Goal: Information Seeking & Learning: Compare options

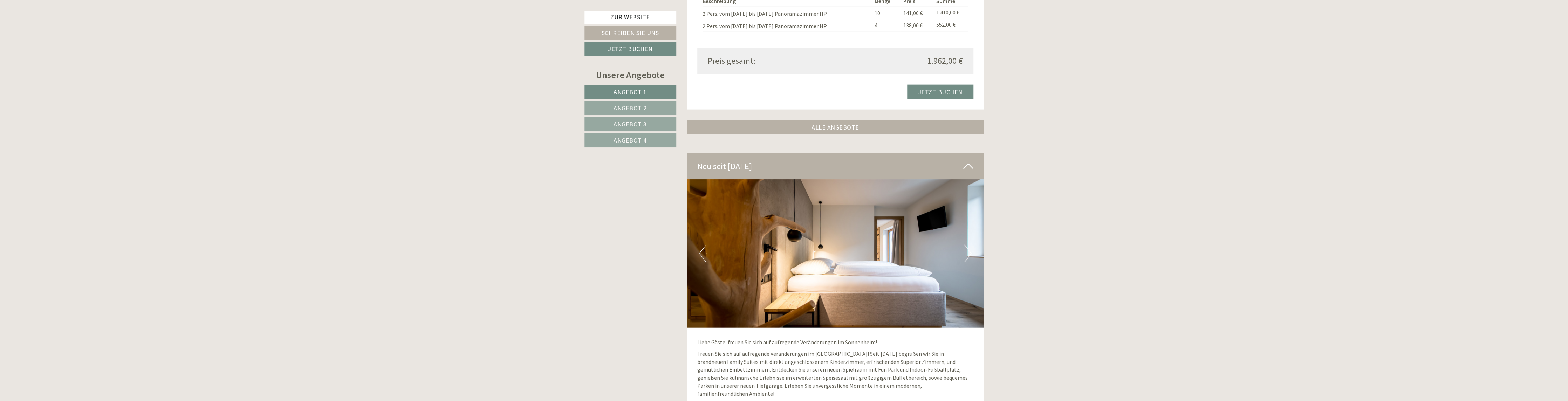
scroll to position [2277, 0]
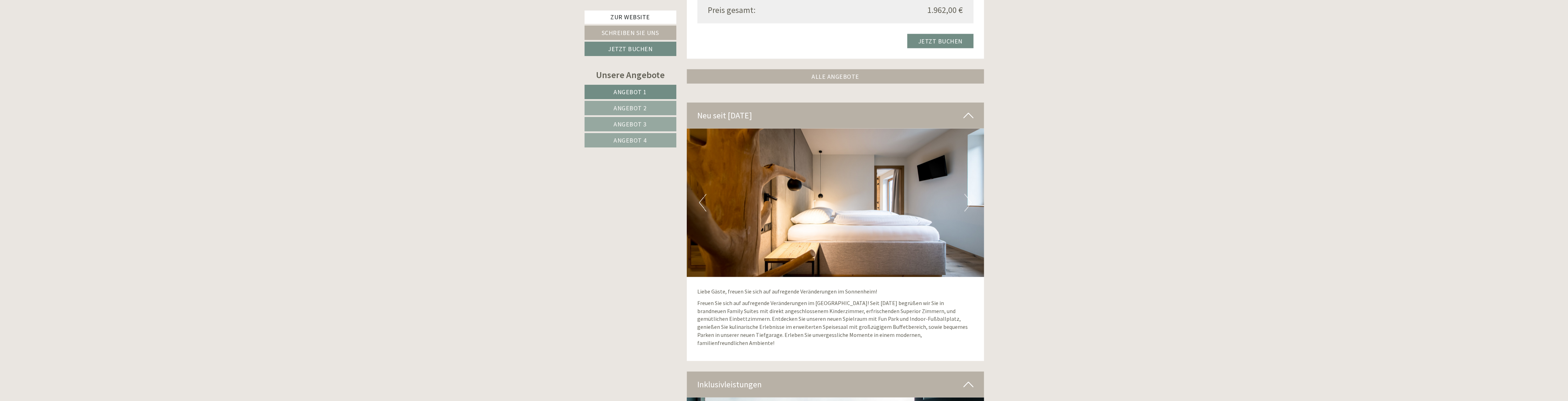
click at [971, 202] on img at bounding box center [835, 203] width 297 height 148
click at [967, 202] on button "Next" at bounding box center [968, 203] width 7 height 18
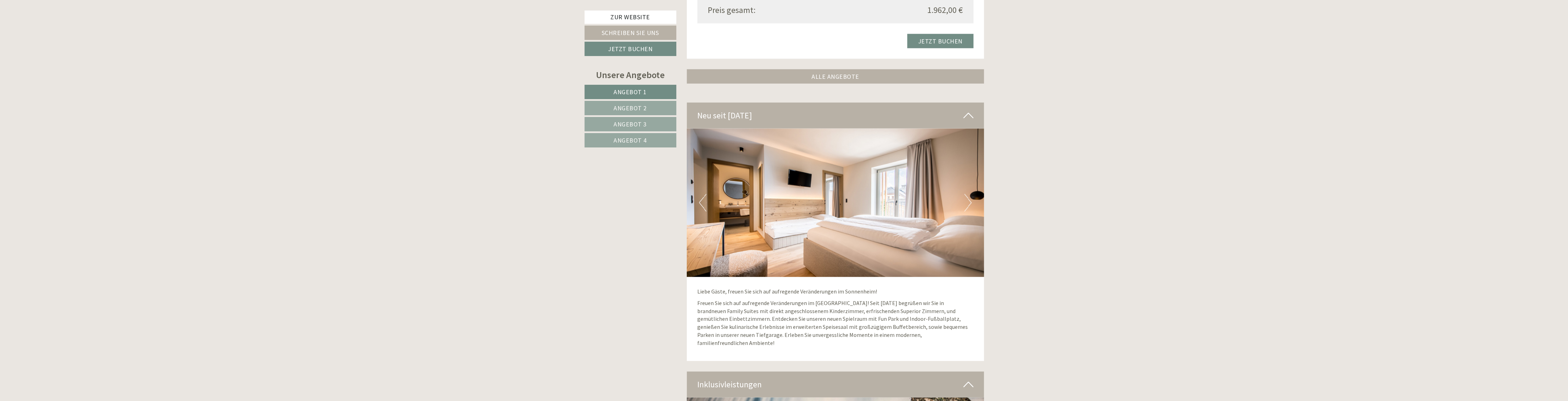
click at [967, 202] on button "Next" at bounding box center [968, 203] width 7 height 18
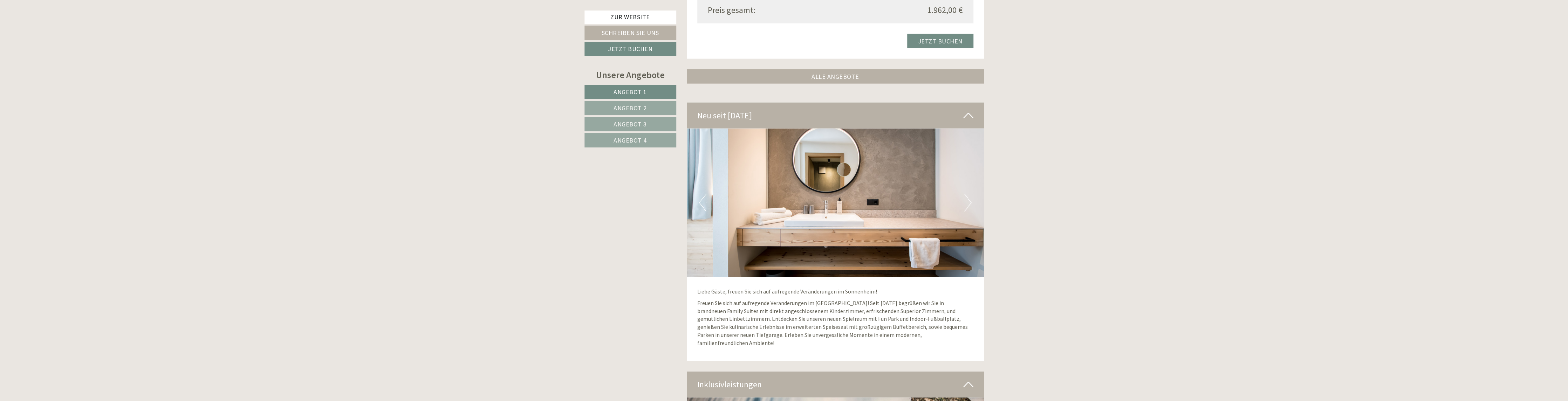
click at [967, 202] on button "Next" at bounding box center [968, 203] width 7 height 18
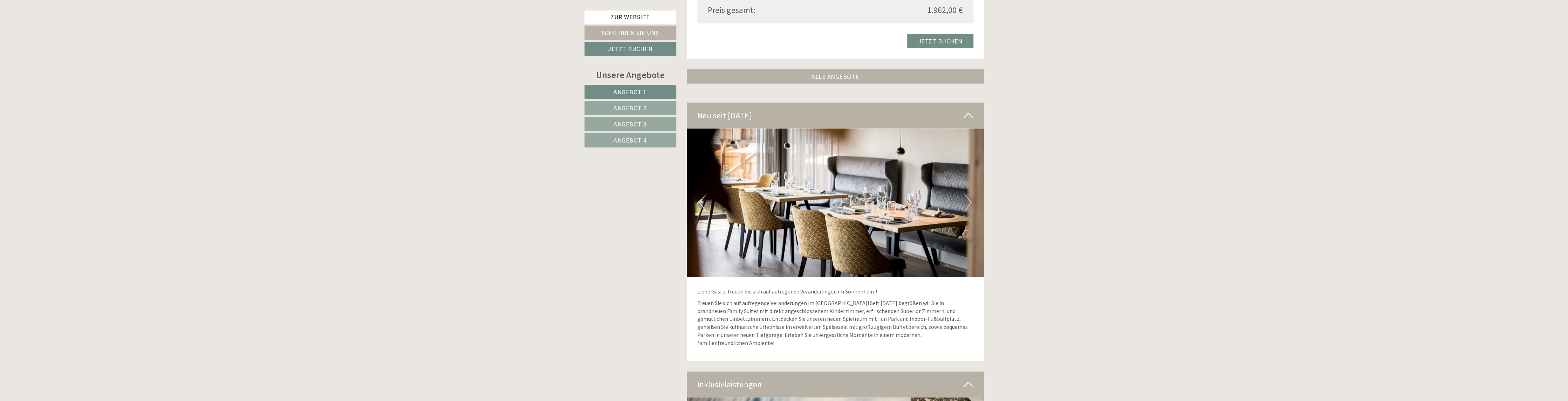
click at [967, 202] on button "Next" at bounding box center [968, 203] width 7 height 18
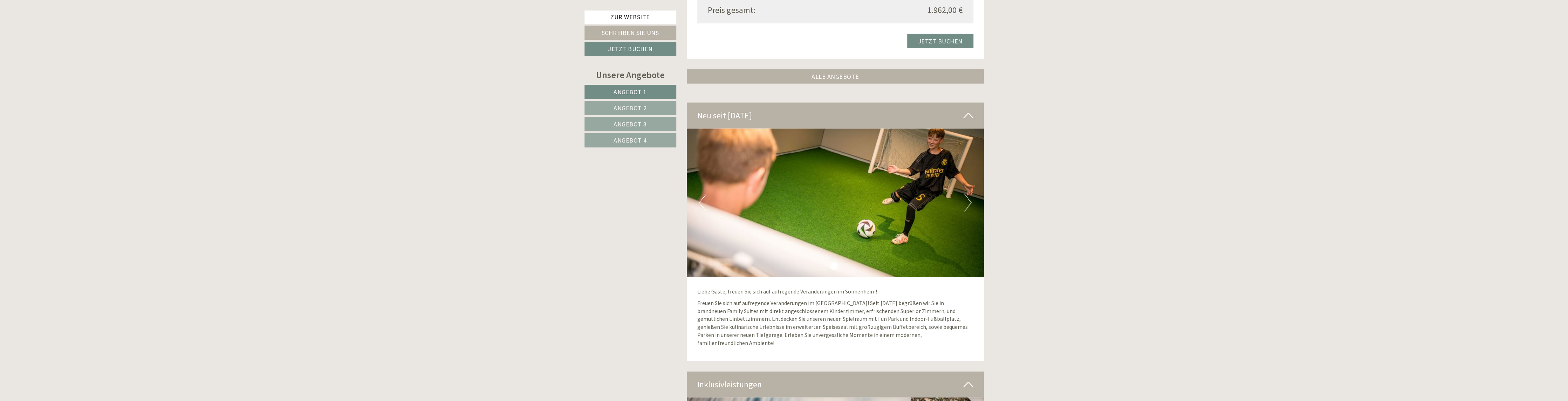
click at [967, 202] on button "Next" at bounding box center [968, 203] width 7 height 18
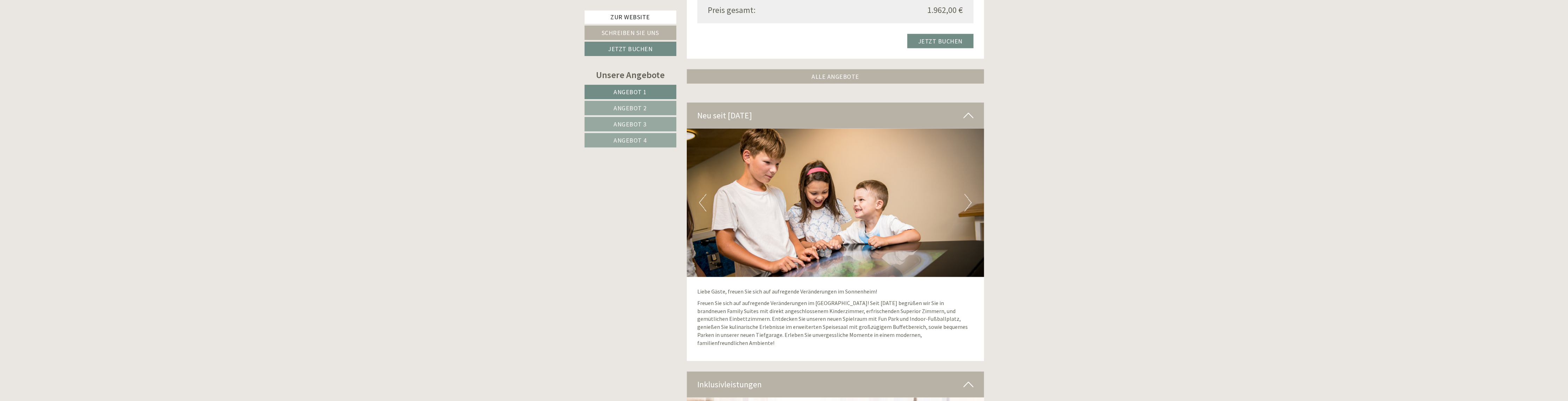
click at [967, 202] on button "Next" at bounding box center [968, 203] width 7 height 18
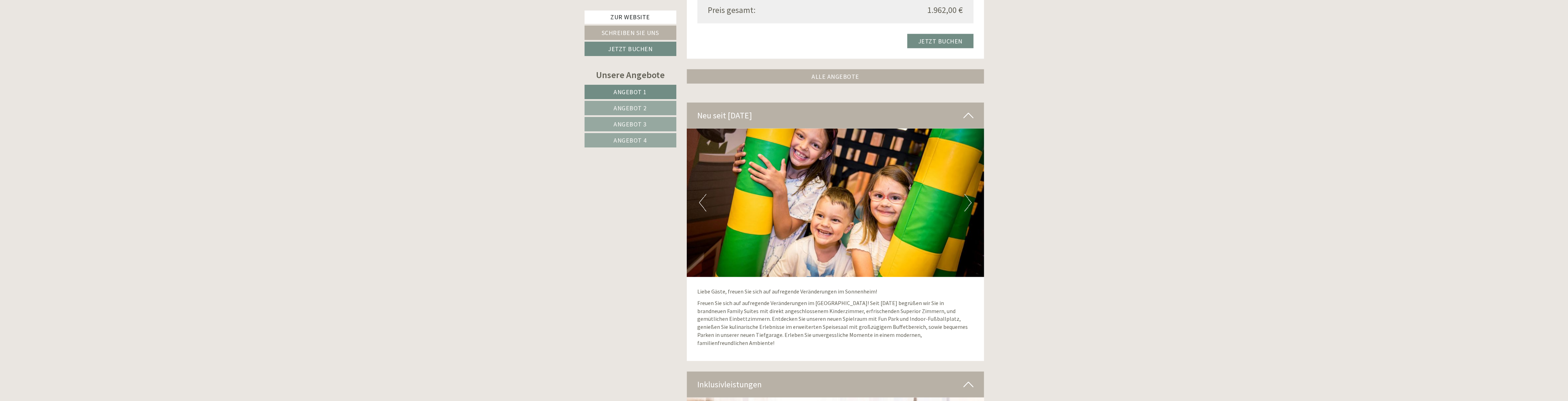
click at [967, 202] on button "Next" at bounding box center [968, 203] width 7 height 18
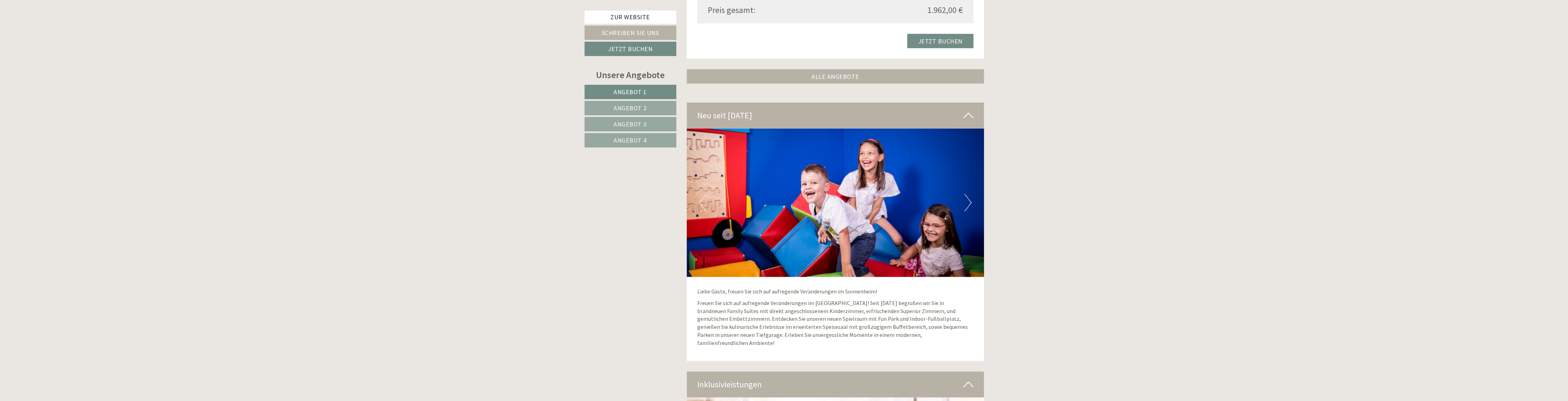
click at [967, 202] on button "Next" at bounding box center [968, 203] width 7 height 18
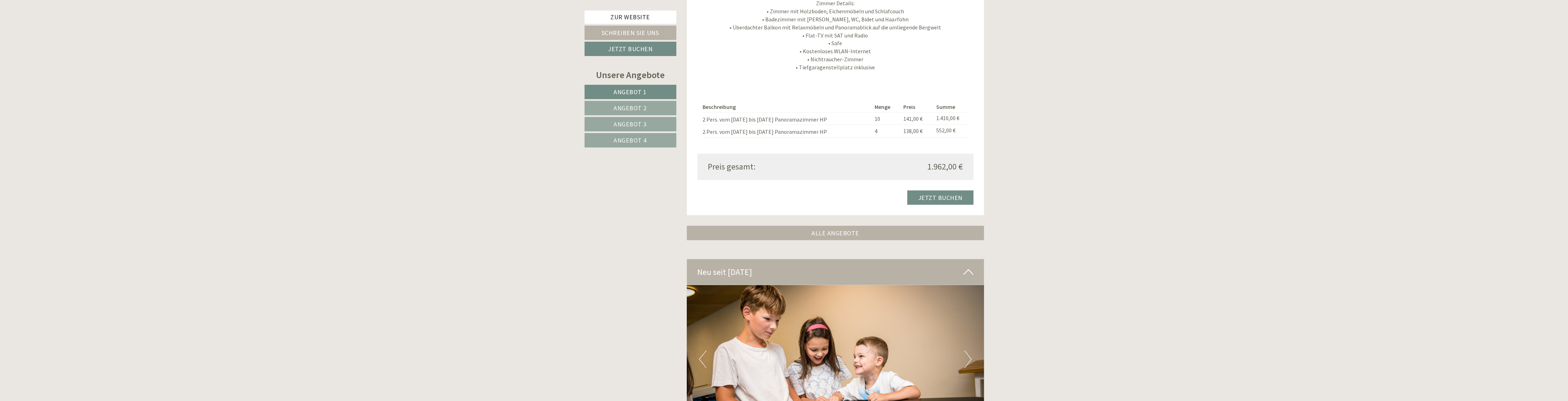
scroll to position [2136, 0]
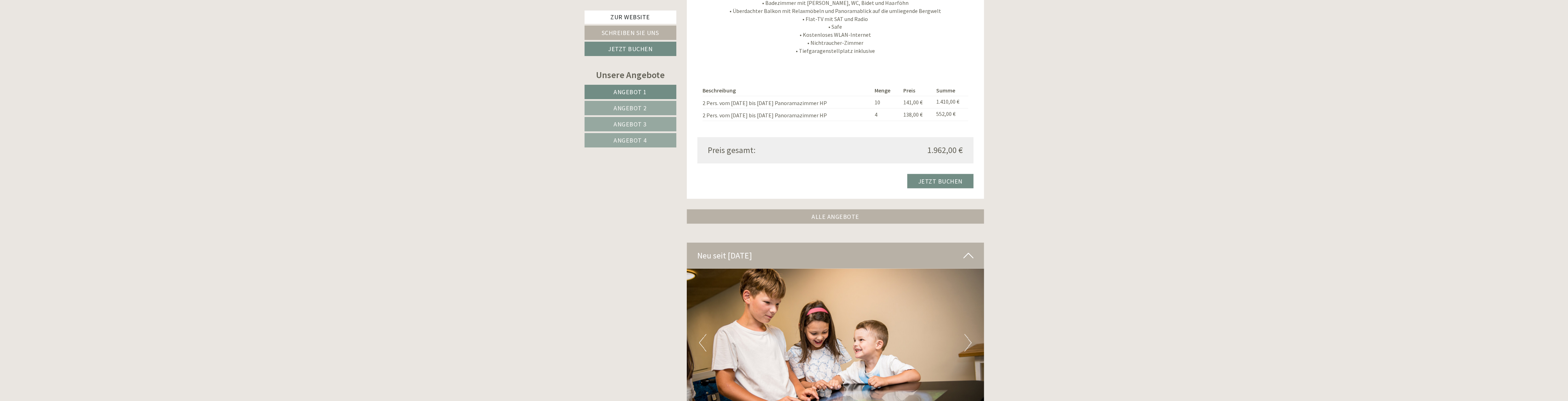
click at [635, 139] on span "Angebot 4" at bounding box center [630, 140] width 33 height 8
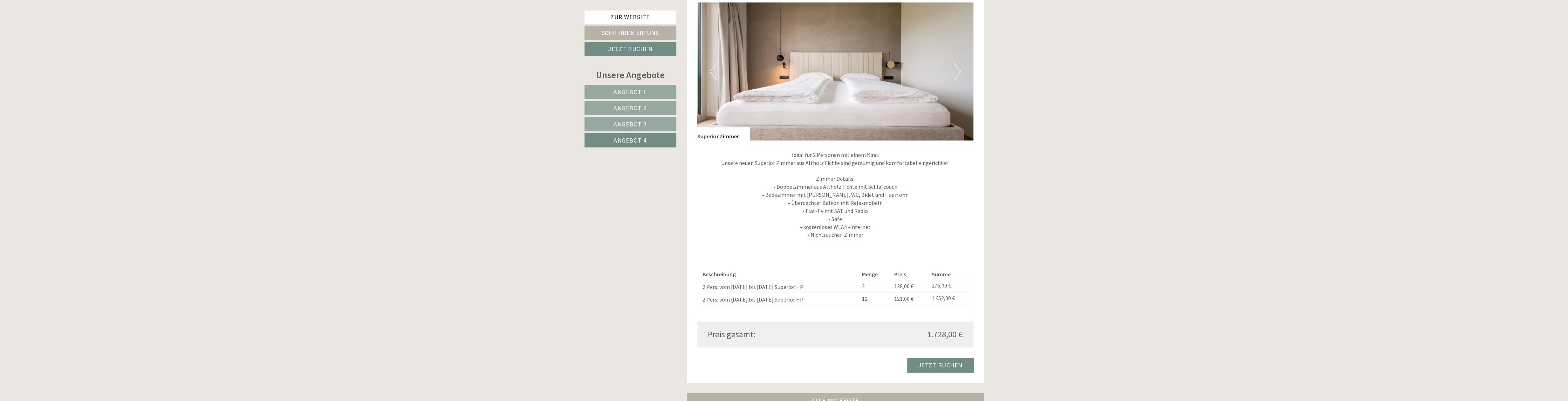
scroll to position [978, 0]
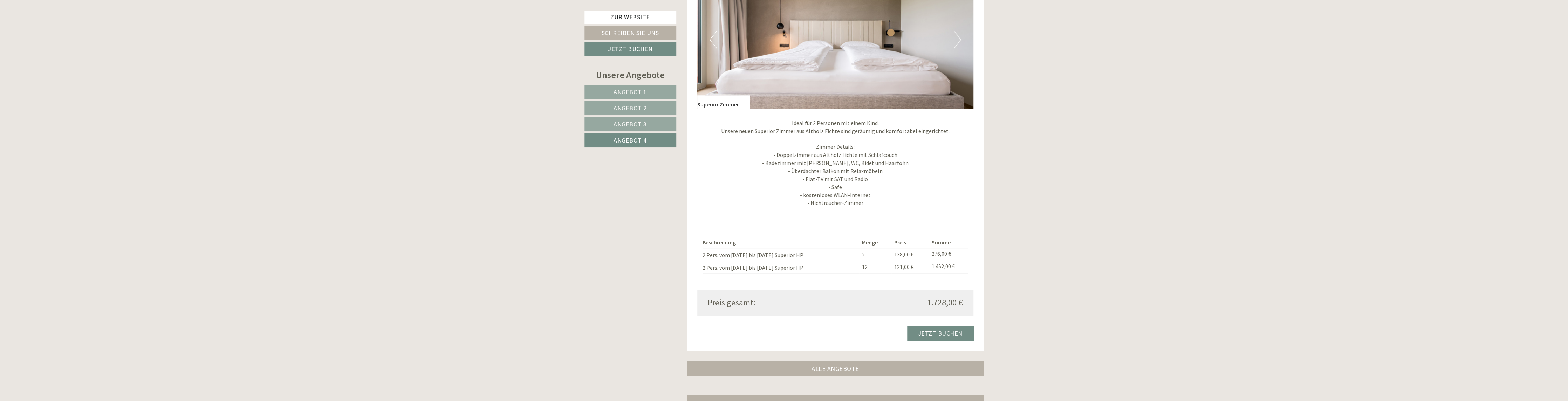
click at [645, 125] on span "Angebot 3" at bounding box center [630, 124] width 33 height 8
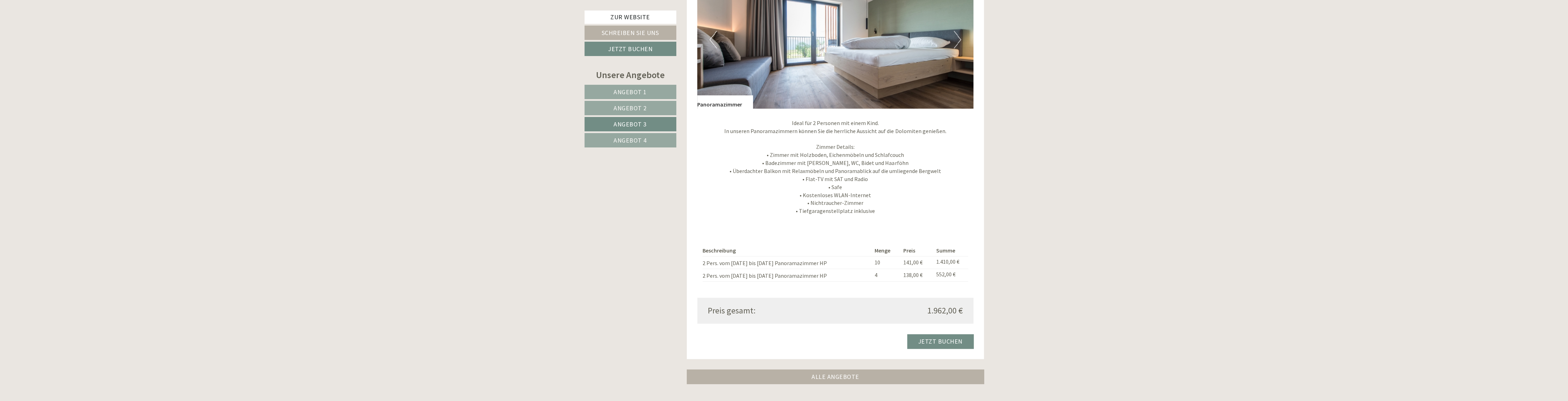
click at [622, 108] on span "Angebot 2" at bounding box center [630, 108] width 33 height 8
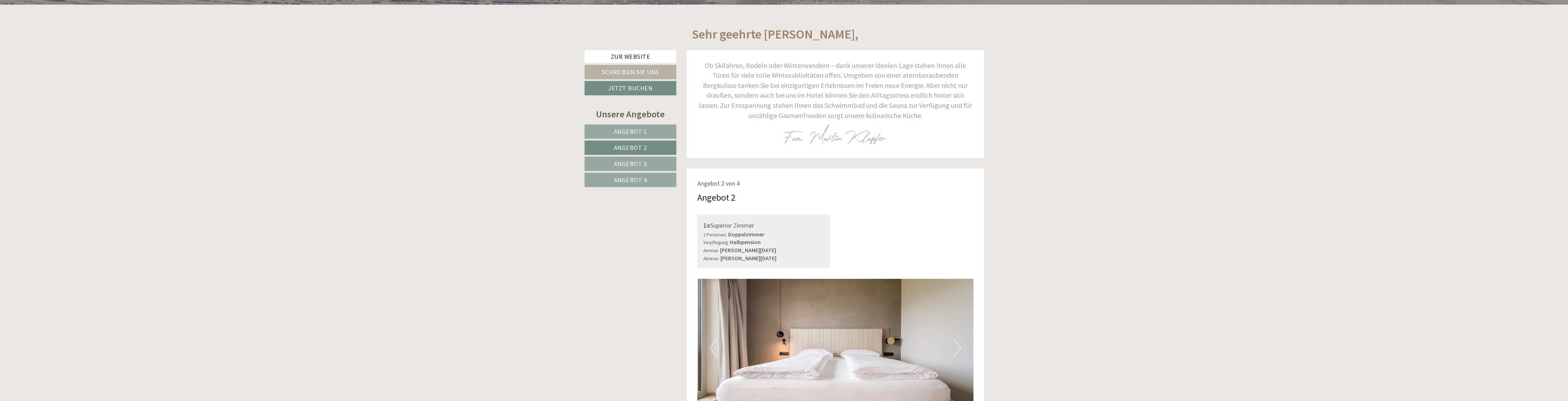
scroll to position [663, 0]
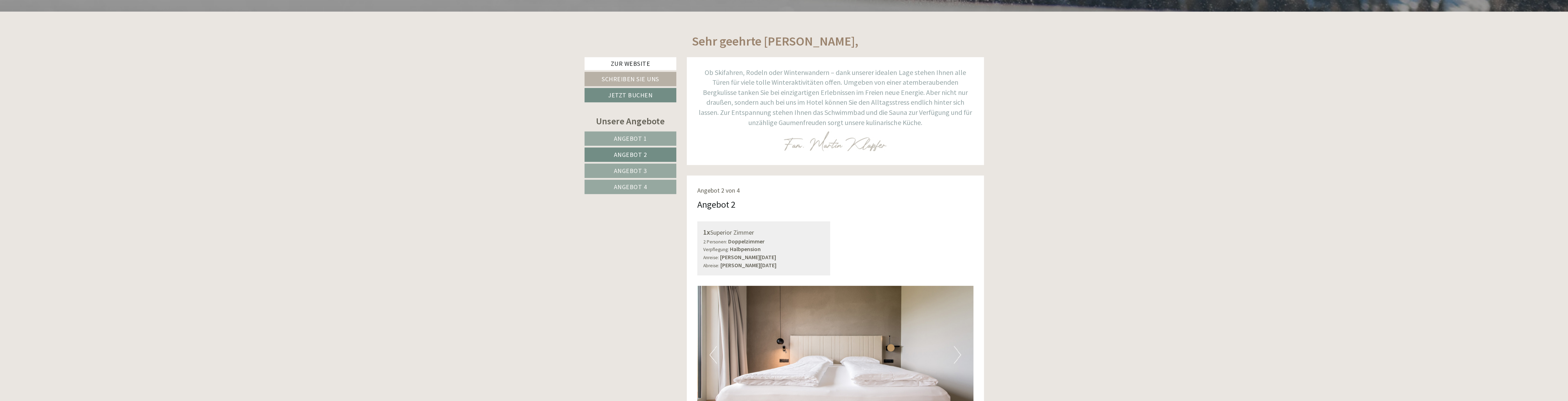
click at [629, 138] on span "Angebot 1" at bounding box center [631, 138] width 33 height 8
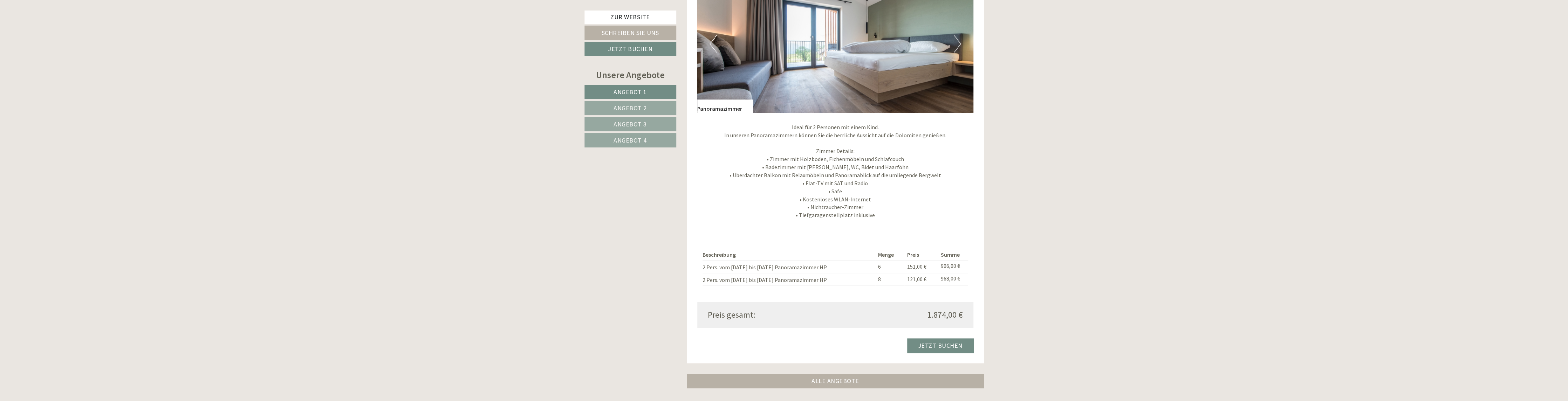
scroll to position [978, 0]
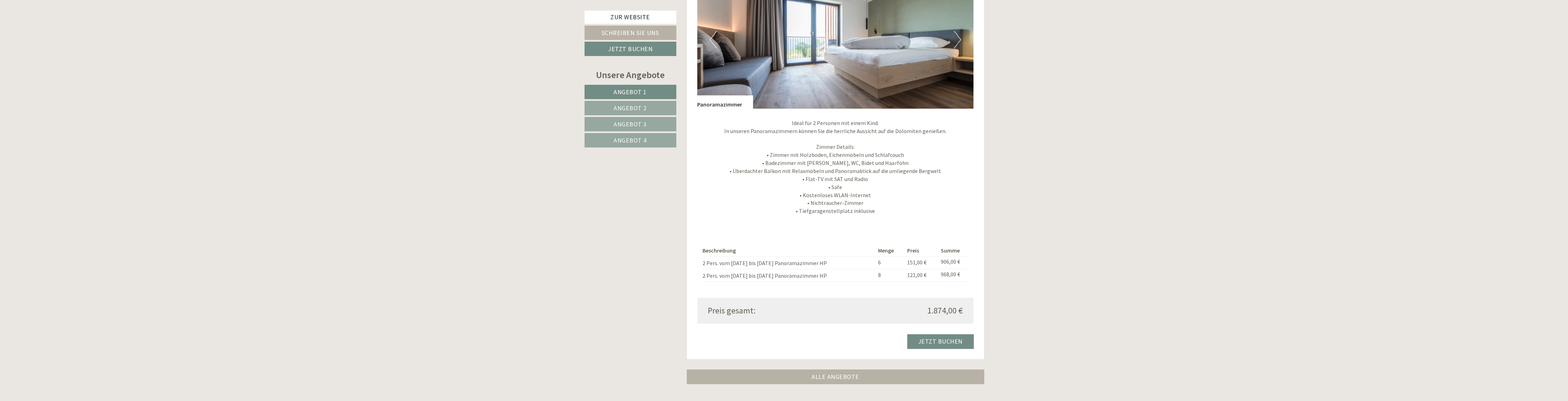
click at [642, 111] on span "Angebot 2" at bounding box center [630, 108] width 33 height 8
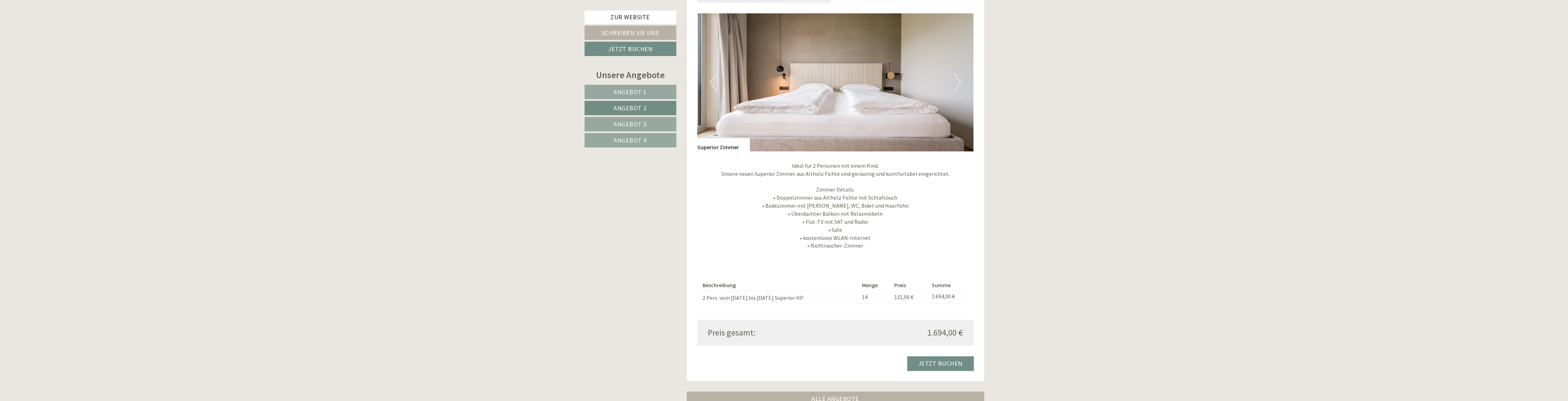
scroll to position [944, 0]
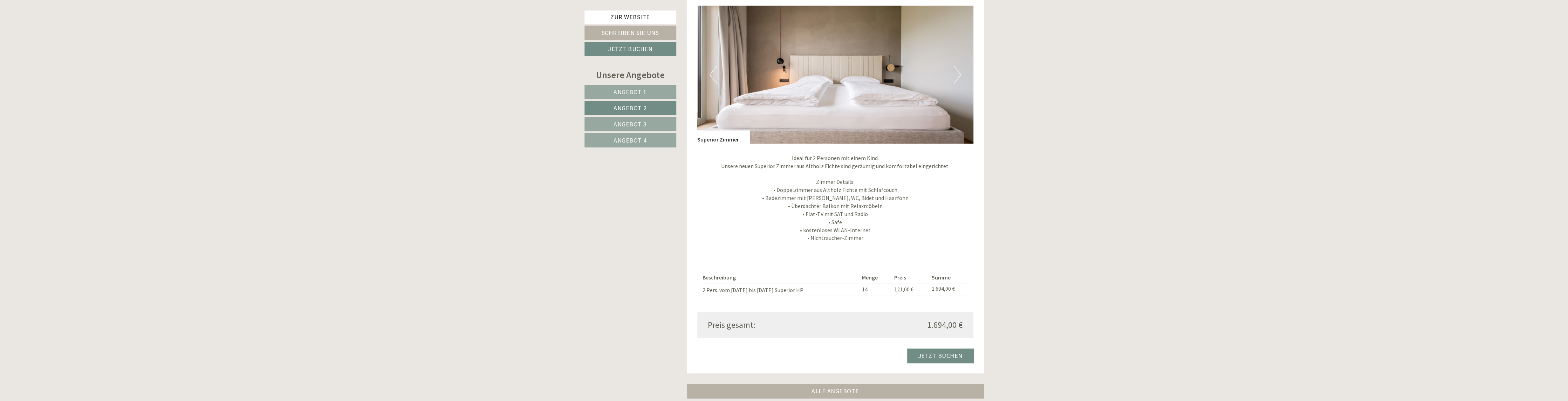
click at [955, 77] on button "Next" at bounding box center [957, 74] width 7 height 18
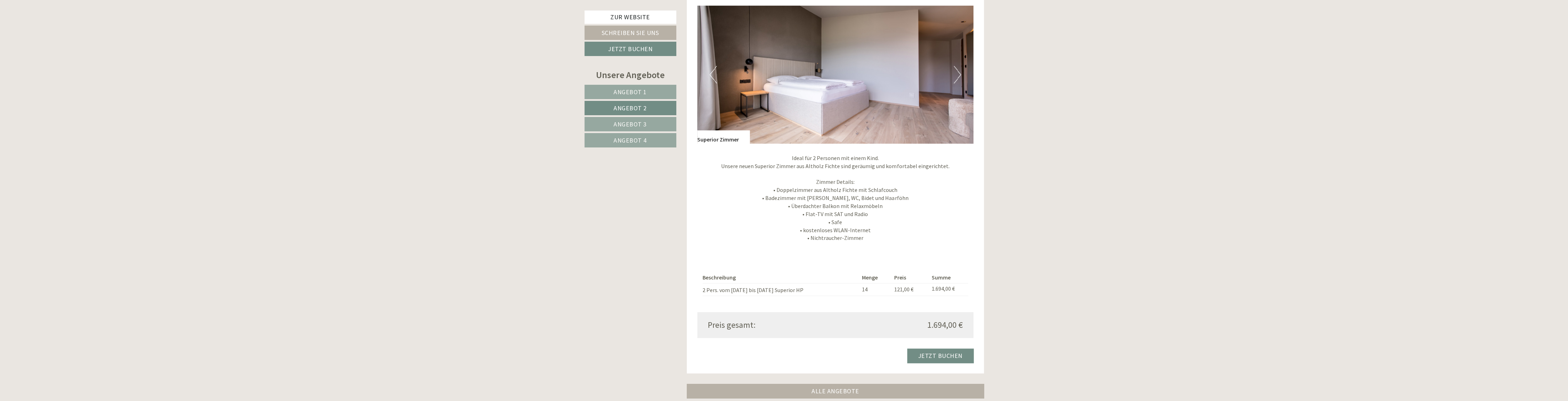
click at [955, 77] on button "Next" at bounding box center [957, 74] width 7 height 18
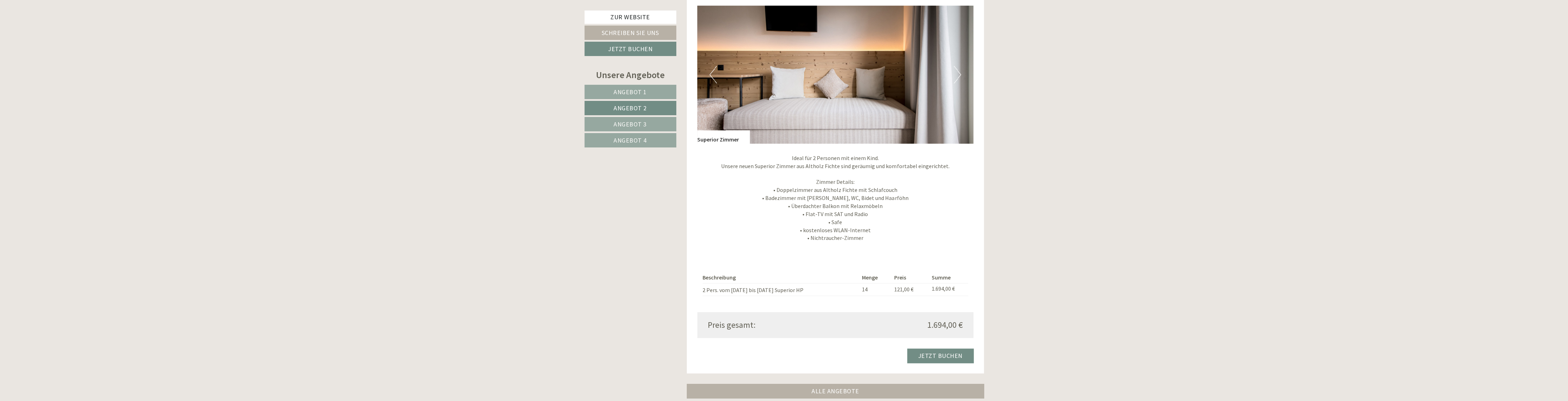
click at [955, 77] on button "Next" at bounding box center [957, 74] width 7 height 18
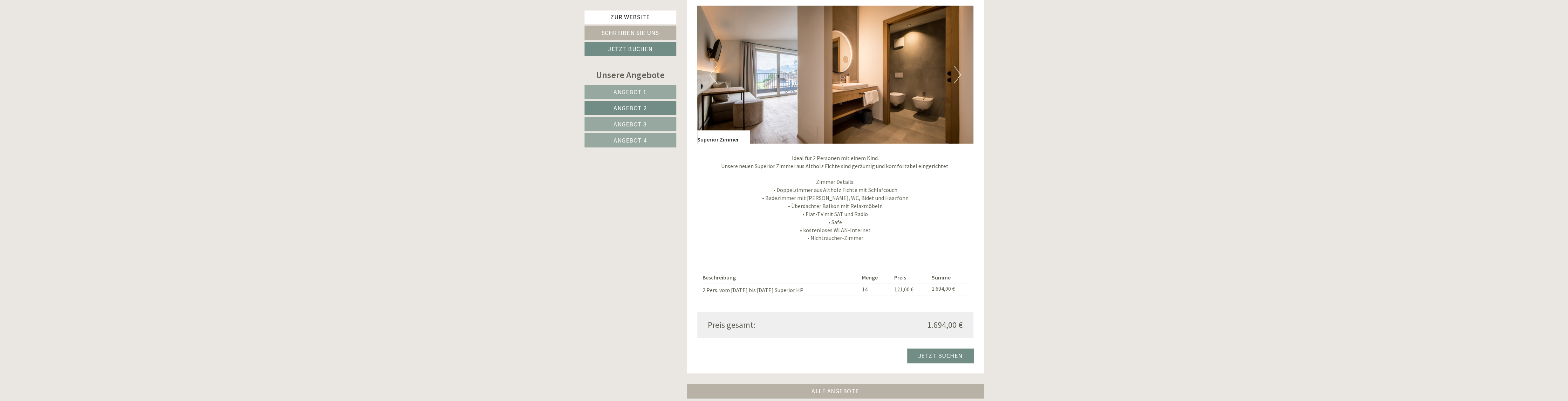
click at [955, 77] on button "Next" at bounding box center [957, 74] width 7 height 18
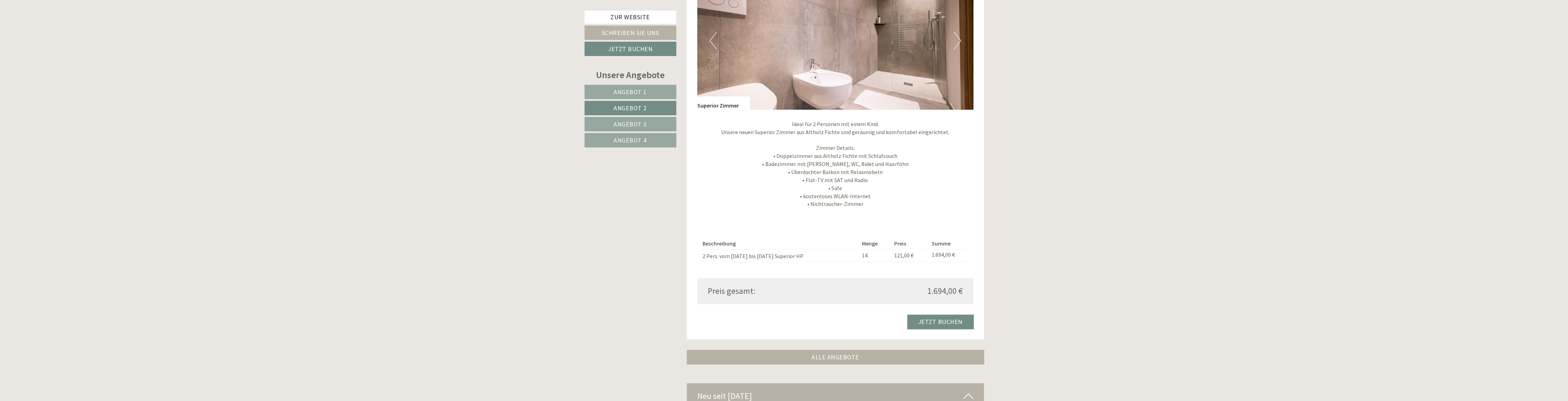
scroll to position [978, 0]
